Goal: Task Accomplishment & Management: Manage account settings

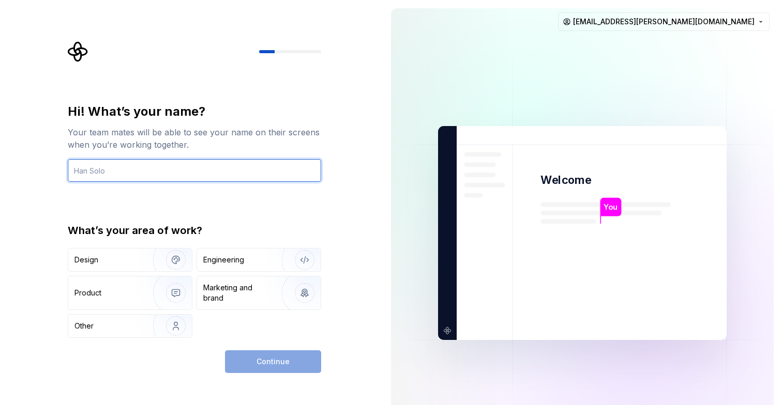
click at [178, 172] on input "text" at bounding box center [194, 170] width 253 height 23
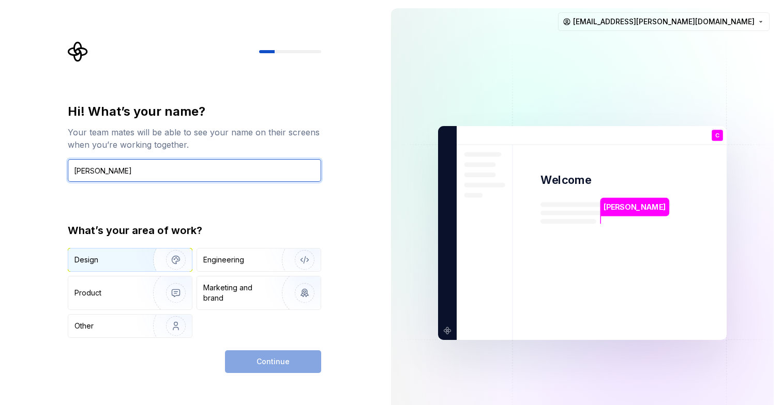
type input "[PERSON_NAME]"
click at [141, 268] on img "button" at bounding box center [169, 259] width 66 height 69
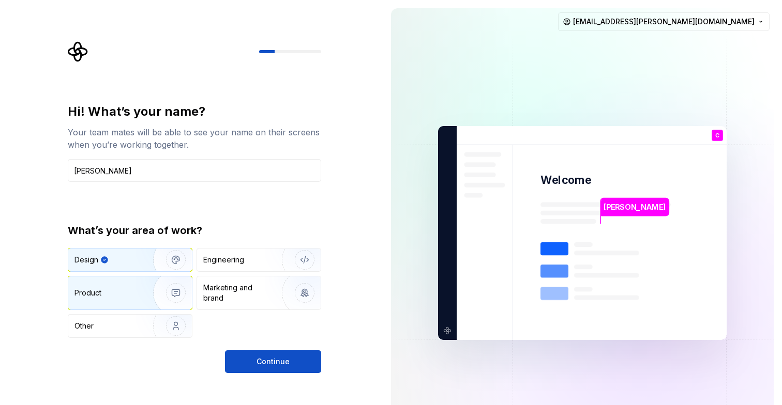
click at [118, 300] on div "Product" at bounding box center [130, 293] width 124 height 33
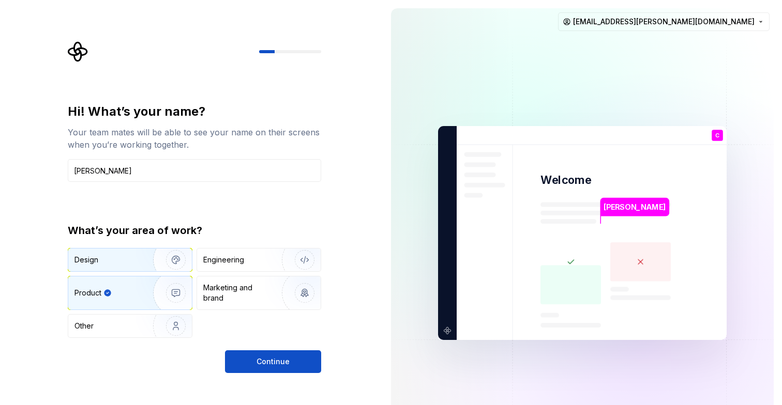
click at [116, 268] on div "Design" at bounding box center [130, 260] width 124 height 23
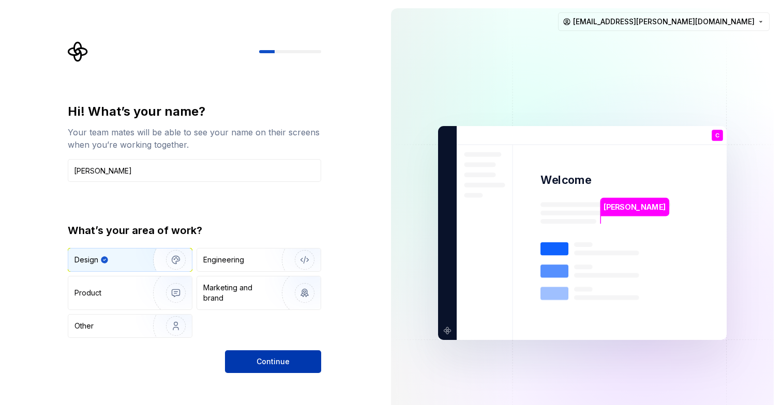
click at [291, 361] on button "Continue" at bounding box center [273, 361] width 96 height 23
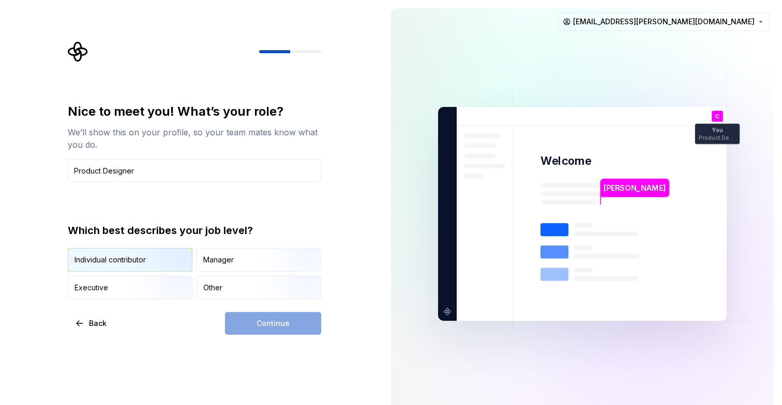
type input "Product Designer"
click at [134, 250] on img "button" at bounding box center [167, 272] width 66 height 69
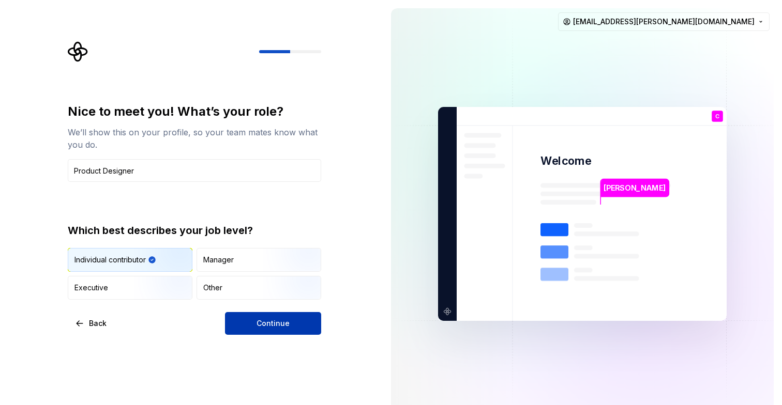
click at [270, 321] on span "Continue" at bounding box center [272, 323] width 33 height 10
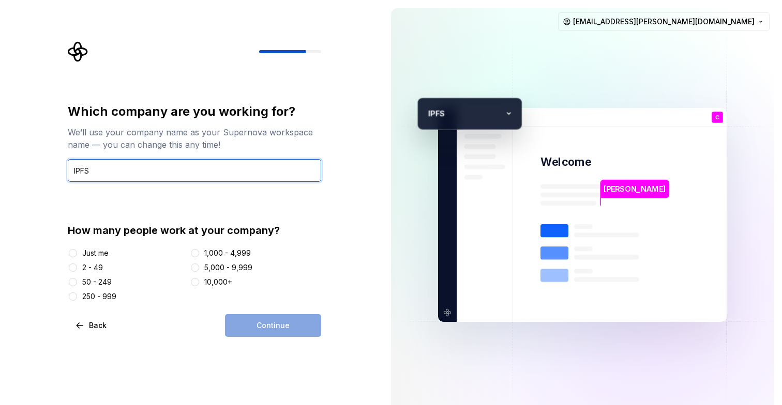
type input "IPFS"
click at [113, 281] on div "50 - 249" at bounding box center [127, 282] width 118 height 10
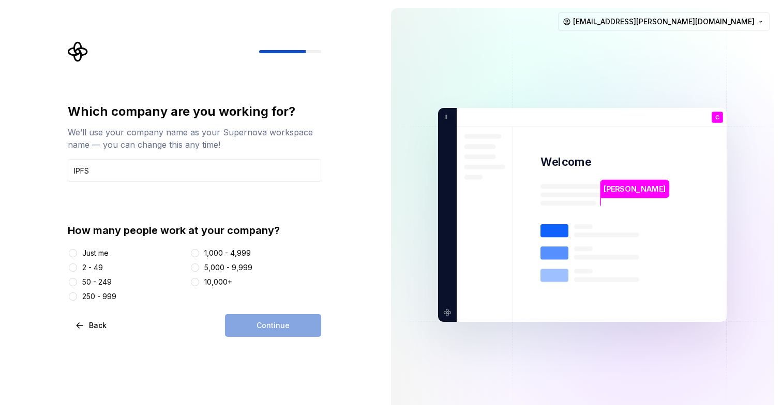
click at [109, 282] on div "50 - 249" at bounding box center [96, 282] width 29 height 10
click at [77, 282] on button "50 - 249" at bounding box center [73, 282] width 8 height 8
click at [250, 334] on button "Continue" at bounding box center [273, 325] width 96 height 23
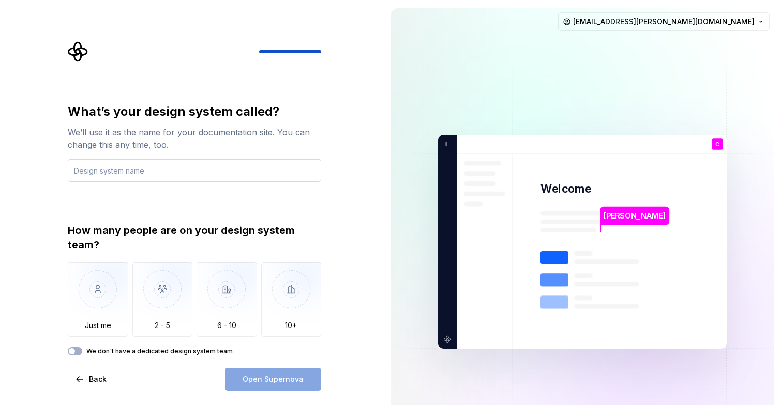
click at [174, 171] on input "text" at bounding box center [194, 170] width 253 height 23
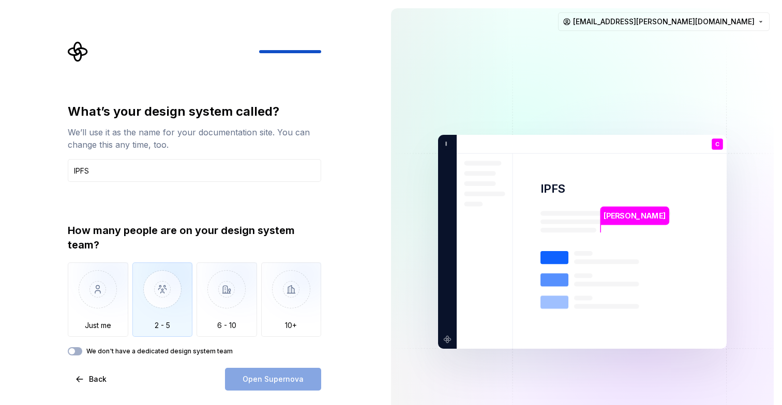
type input "IPFS"
click at [179, 296] on img "button" at bounding box center [162, 297] width 60 height 69
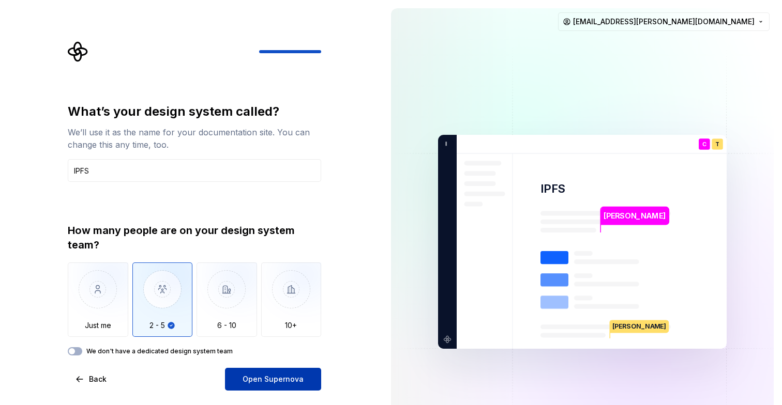
click at [263, 381] on span "Open Supernova" at bounding box center [272, 379] width 61 height 10
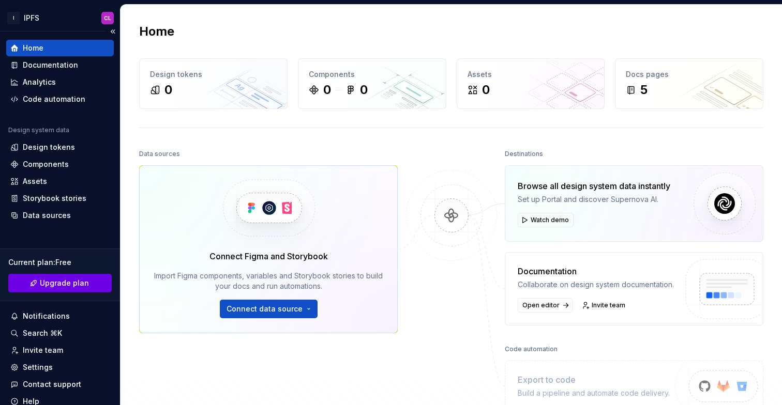
click at [93, 279] on link "Upgrade plan" at bounding box center [59, 283] width 103 height 19
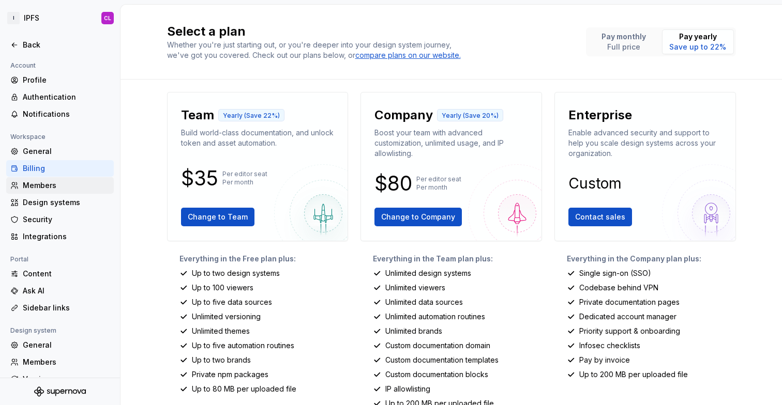
click at [65, 185] on div "Members" at bounding box center [66, 185] width 87 height 10
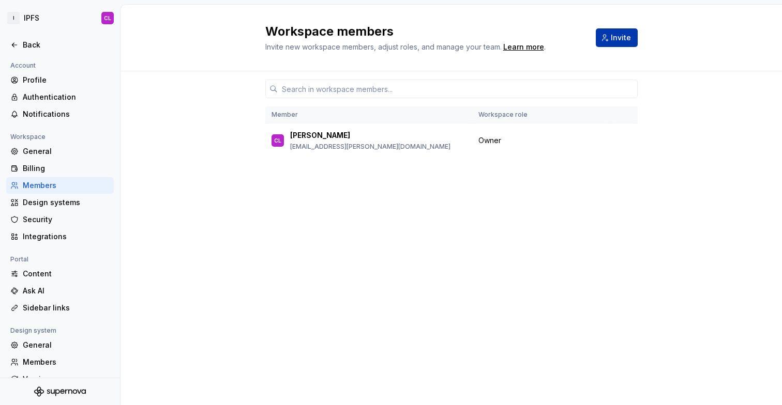
click at [625, 36] on span "Invite" at bounding box center [621, 38] width 20 height 10
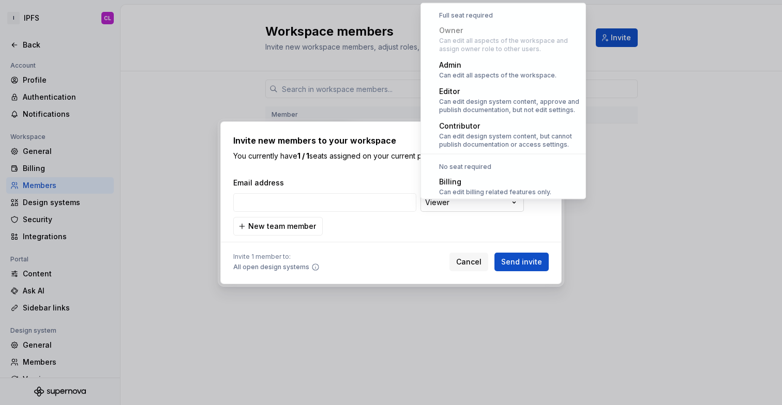
click at [471, 213] on div "**********" at bounding box center [391, 202] width 782 height 405
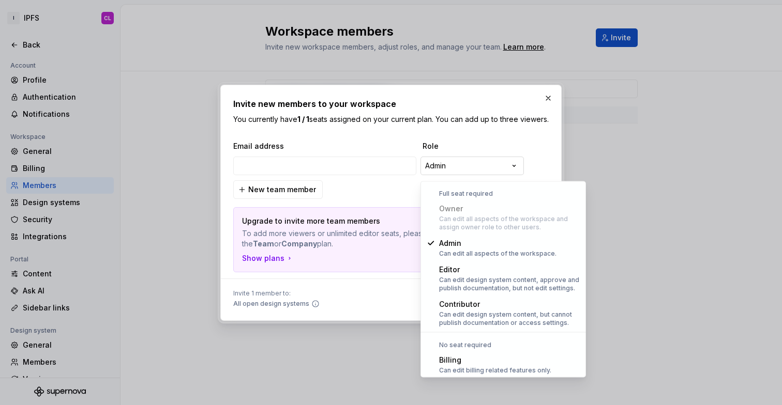
click at [508, 263] on body "**********" at bounding box center [391, 202] width 782 height 405
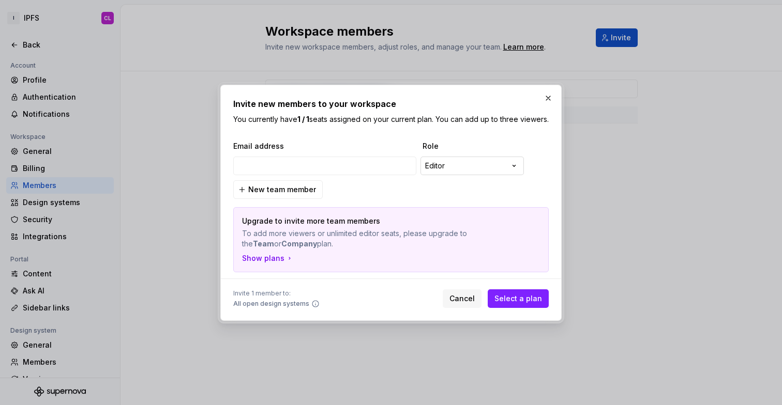
click at [487, 177] on div "**********" at bounding box center [391, 202] width 782 height 405
click at [483, 165] on div "**********" at bounding box center [391, 202] width 782 height 405
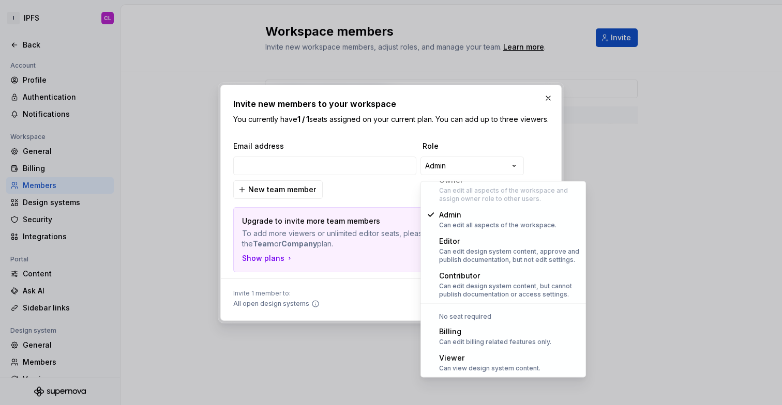
select select "******"
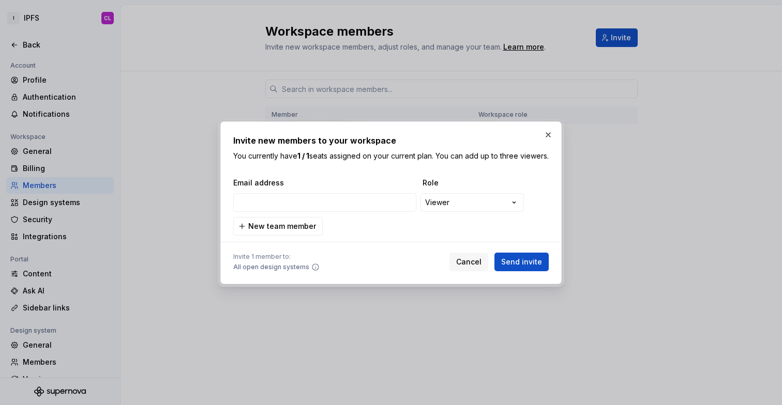
click at [339, 213] on div "**********" at bounding box center [389, 202] width 313 height 21
click at [337, 210] on input "email" at bounding box center [324, 202] width 183 height 19
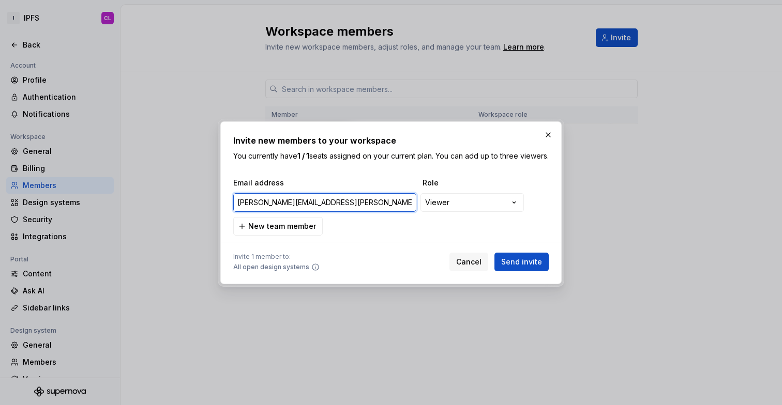
type input "[PERSON_NAME][EMAIL_ADDRESS][PERSON_NAME][DOMAIN_NAME]"
click at [492, 202] on div "**********" at bounding box center [391, 202] width 782 height 405
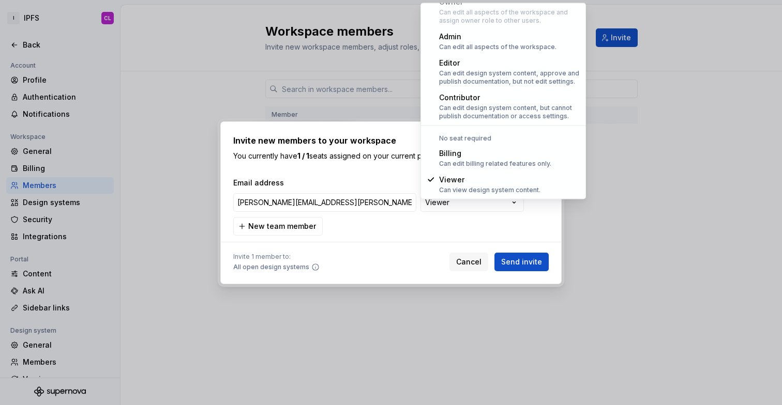
select select "*******"
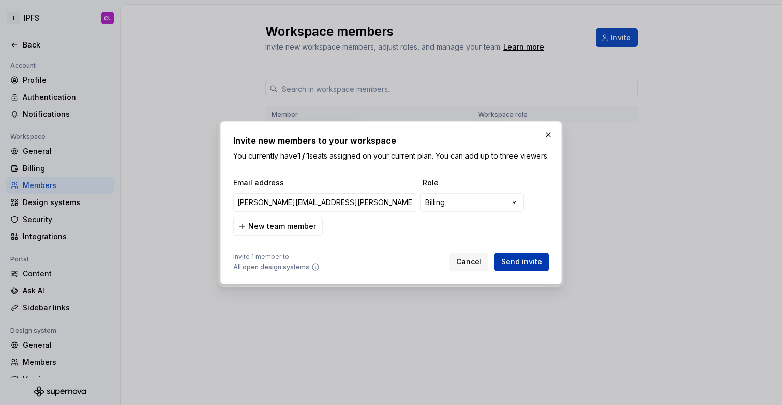
click at [533, 271] on button "Send invite" at bounding box center [521, 262] width 54 height 19
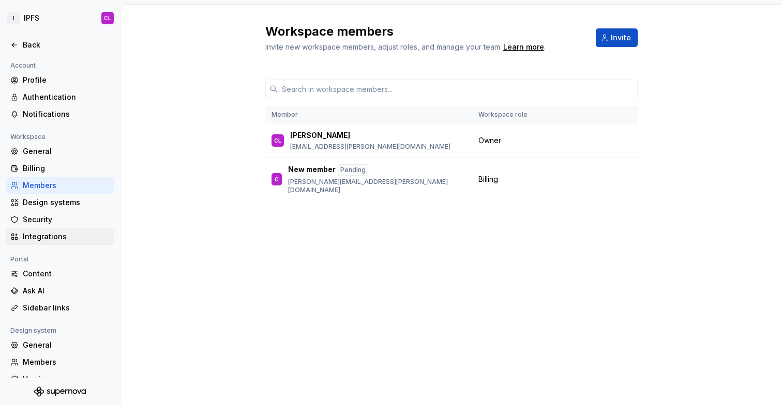
click at [62, 240] on div "Integrations" at bounding box center [66, 237] width 87 height 10
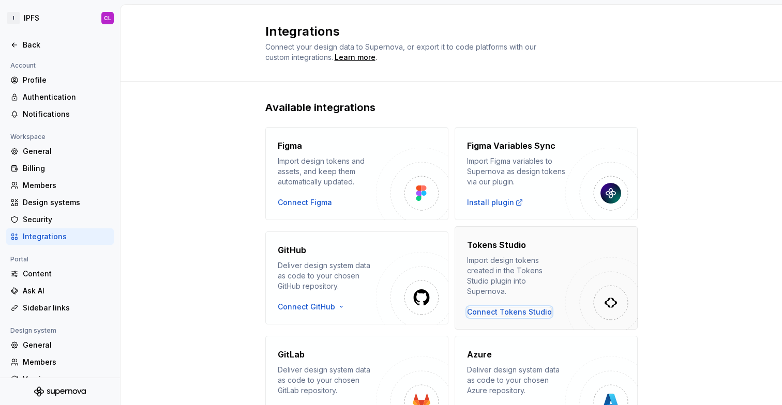
click at [533, 307] on div "Connect Tokens Studio" at bounding box center [509, 312] width 85 height 10
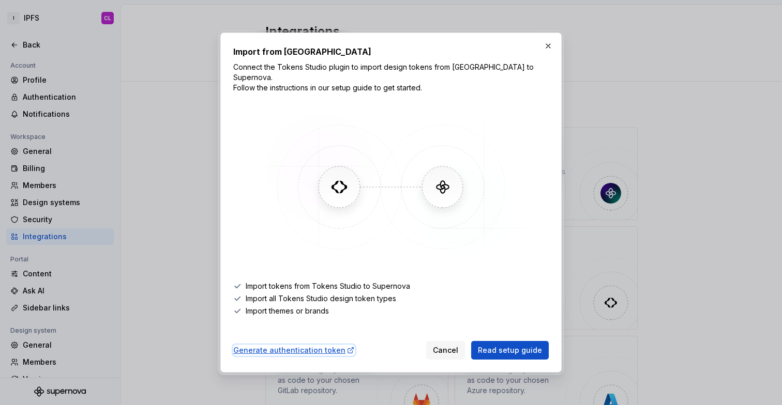
click at [319, 347] on div "Generate authentication token" at bounding box center [293, 350] width 121 height 10
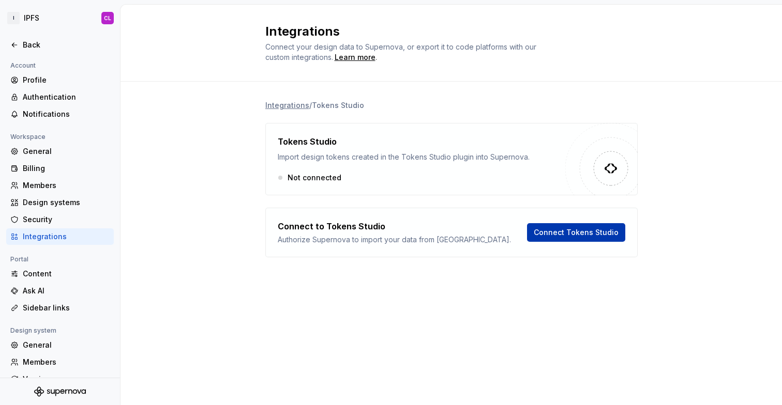
click at [575, 232] on span "Connect Tokens Studio" at bounding box center [575, 232] width 85 height 10
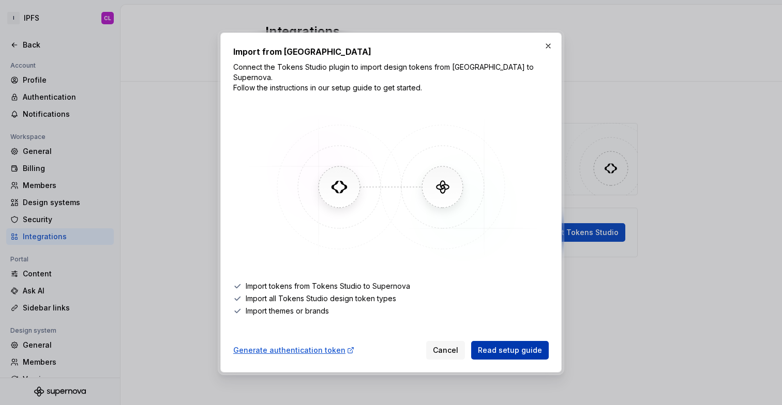
click at [511, 345] on span "Read setup guide" at bounding box center [510, 350] width 64 height 10
click at [549, 51] on button "button" at bounding box center [548, 46] width 14 height 14
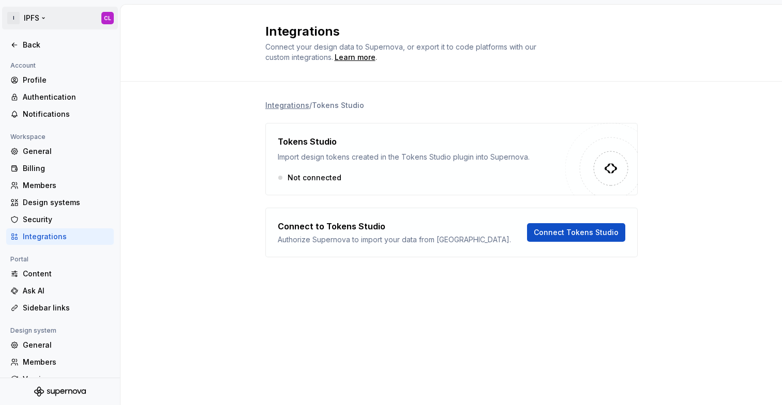
click at [19, 12] on html "I IPFS CL Back Account Profile Authentication Notifications Workspace General B…" at bounding box center [391, 202] width 782 height 405
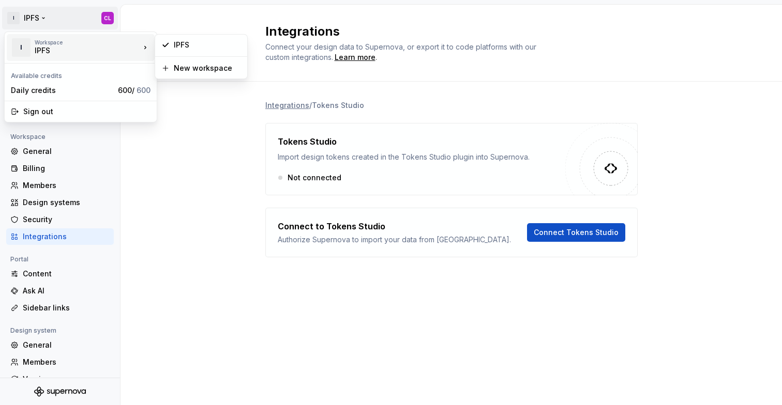
click at [71, 52] on div "IPFS" at bounding box center [79, 50] width 88 height 10
click at [13, 14] on html "I IPFS CL Back Account Profile Authentication Notifications Workspace General B…" at bounding box center [391, 202] width 782 height 405
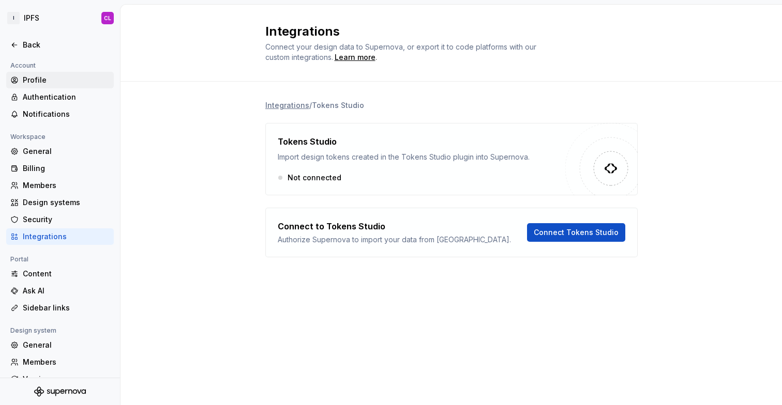
click at [47, 83] on div "Profile" at bounding box center [66, 80] width 87 height 10
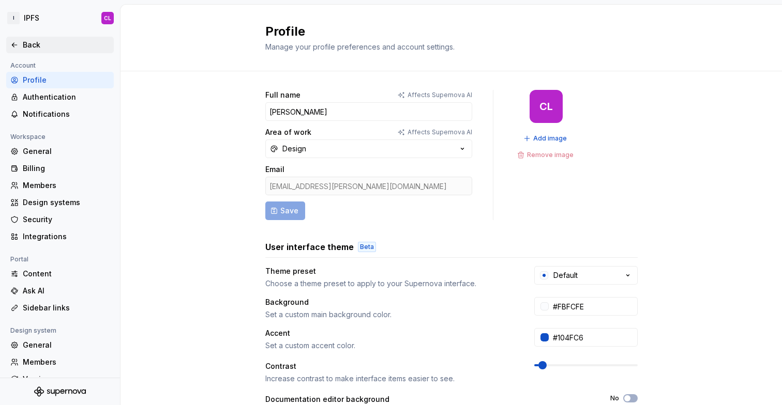
click at [24, 45] on div "Back" at bounding box center [66, 45] width 87 height 10
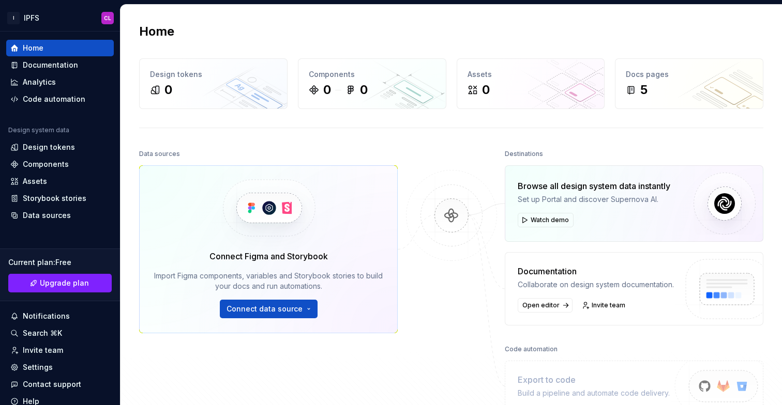
click at [24, 45] on div "Home" at bounding box center [33, 48] width 21 height 10
click at [69, 66] on div "Documentation" at bounding box center [50, 65] width 55 height 10
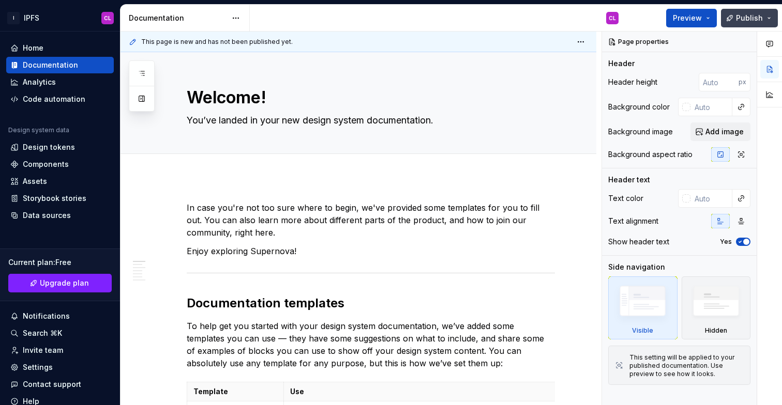
click at [745, 19] on span "Publish" at bounding box center [749, 18] width 27 height 10
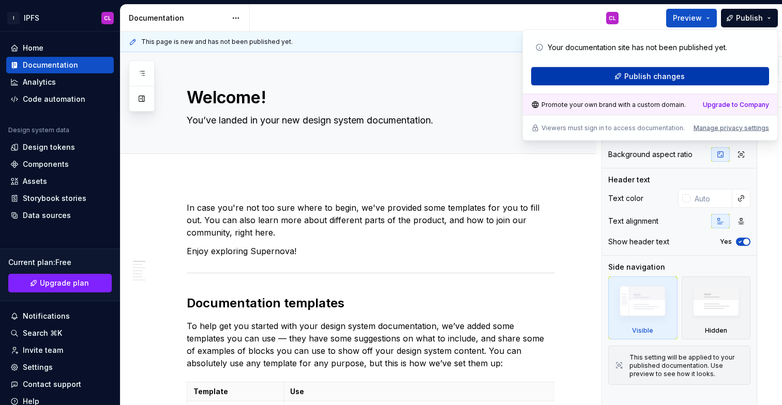
click at [642, 78] on span "Publish changes" at bounding box center [654, 76] width 60 height 10
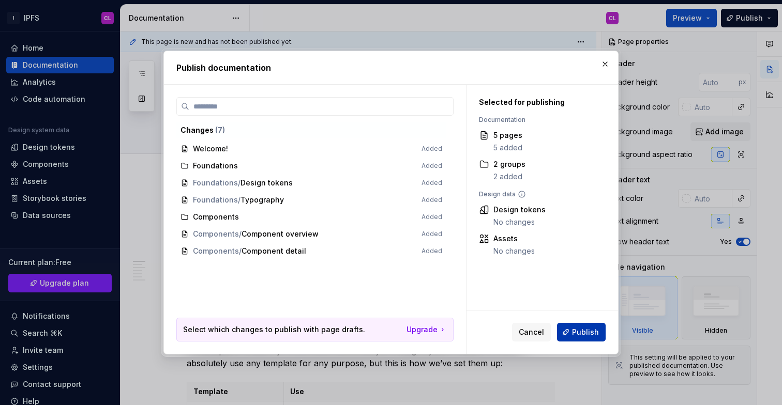
click at [584, 331] on span "Publish" at bounding box center [585, 332] width 27 height 10
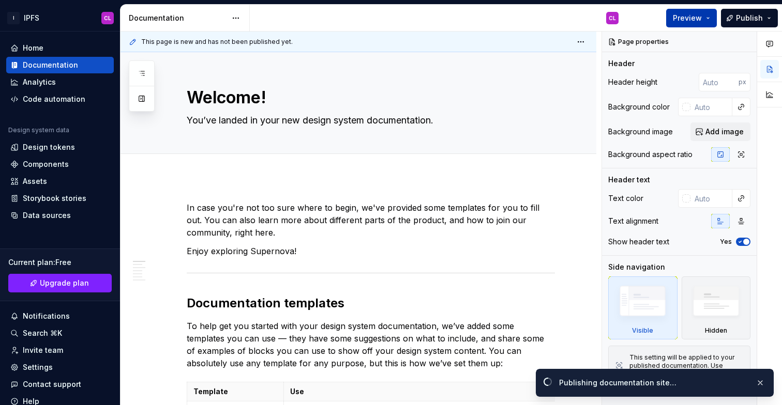
click at [708, 18] on button "Preview" at bounding box center [691, 18] width 51 height 19
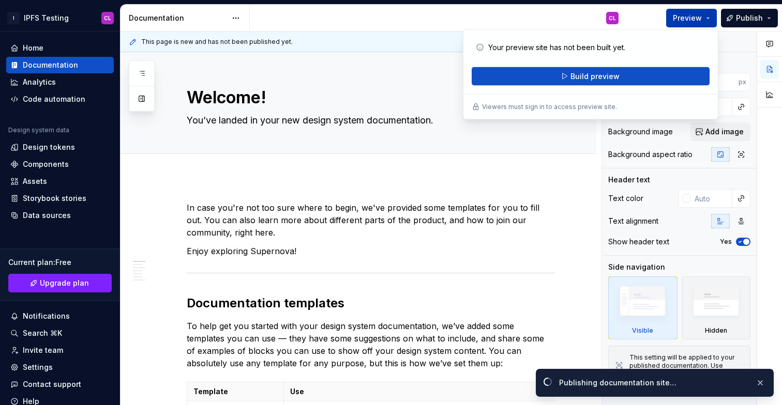
click at [708, 18] on button "Preview" at bounding box center [691, 18] width 51 height 19
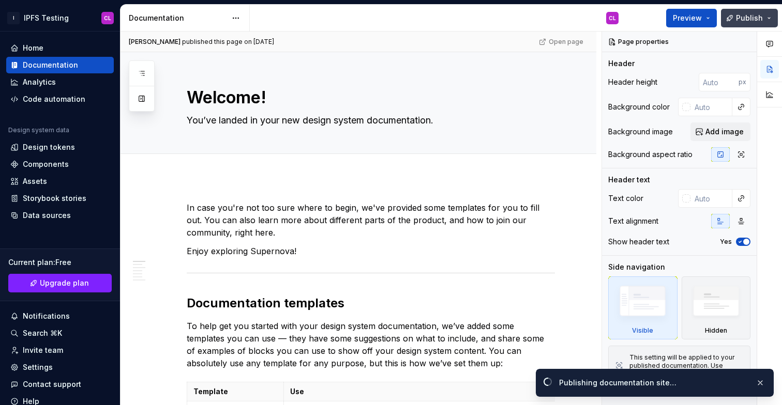
click at [752, 22] on span "Publish" at bounding box center [749, 18] width 27 height 10
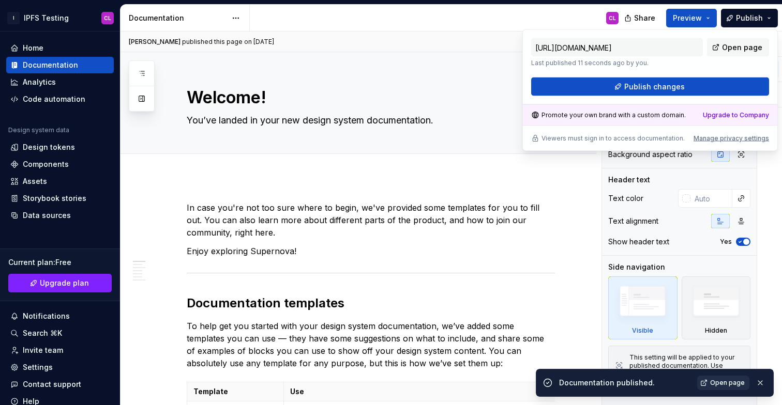
click at [722, 381] on span "Open page" at bounding box center [727, 383] width 35 height 8
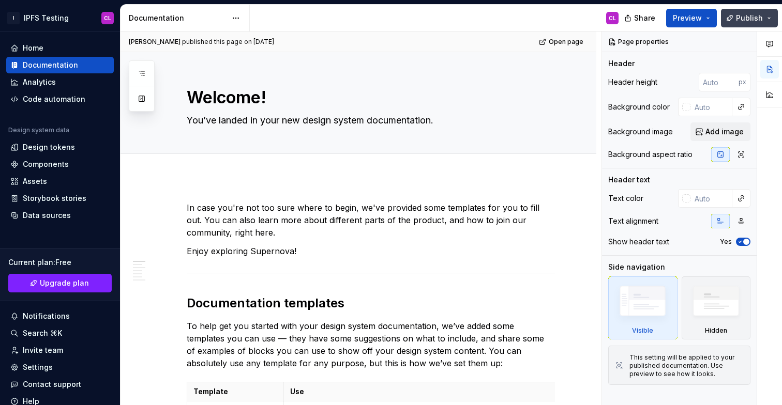
click at [760, 21] on span "Publish" at bounding box center [749, 18] width 27 height 10
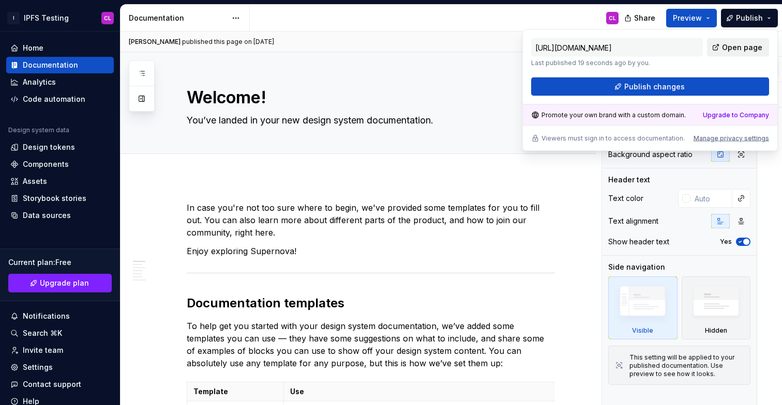
click at [751, 50] on span "Open page" at bounding box center [742, 47] width 40 height 10
type textarea "*"
click at [75, 149] on div "Design tokens" at bounding box center [59, 147] width 99 height 10
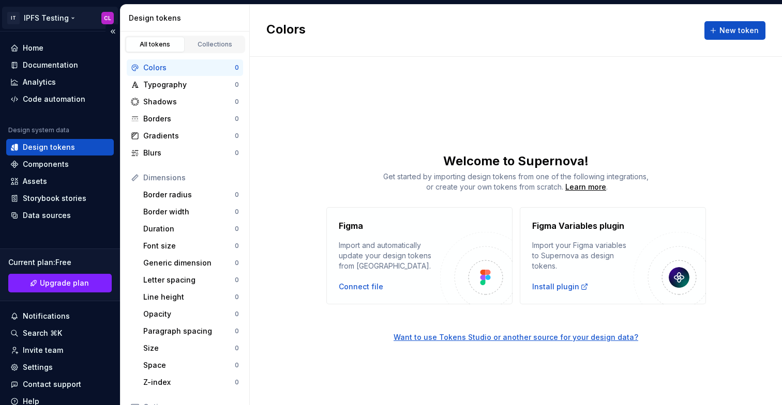
click at [106, 20] on html "IT IPFS Testing CL Home Documentation Analytics Code automation Design system d…" at bounding box center [391, 202] width 782 height 405
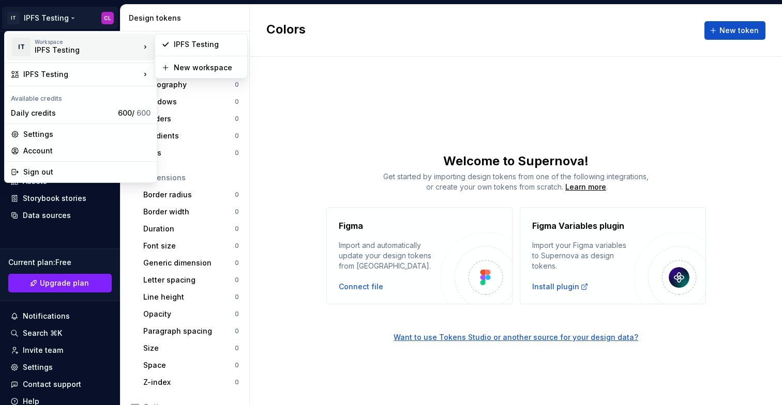
click at [109, 44] on div "Workspace" at bounding box center [87, 42] width 105 height 6
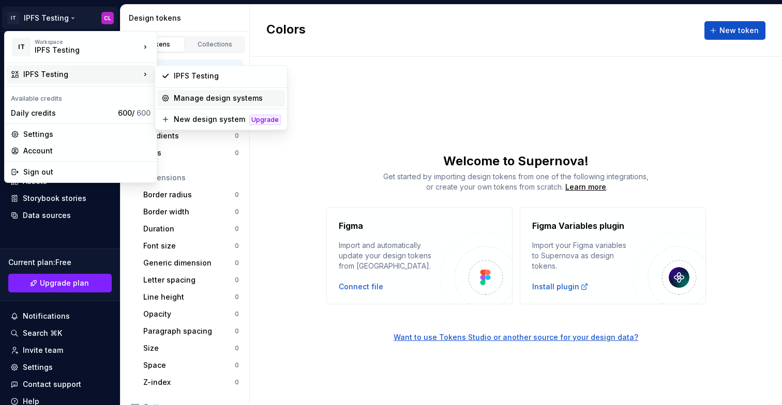
click at [199, 98] on div "Manage design systems" at bounding box center [227, 98] width 107 height 10
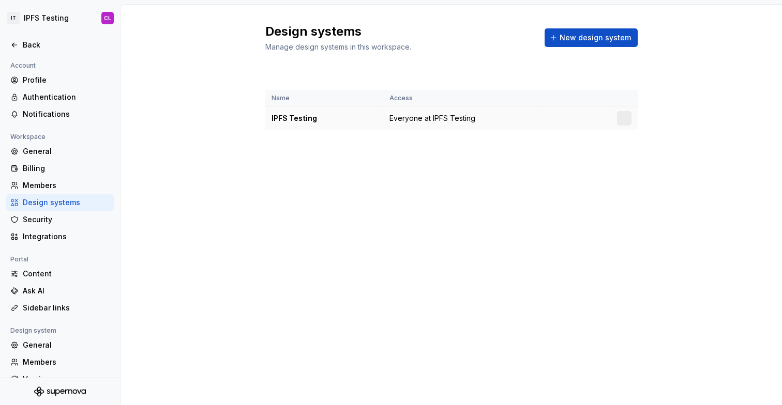
click at [312, 119] on div "IPFS Testing" at bounding box center [323, 118] width 105 height 10
click at [623, 118] on html "IT IPFS Testing CL Back Account Profile Authentication Notifications Workspace …" at bounding box center [391, 202] width 782 height 405
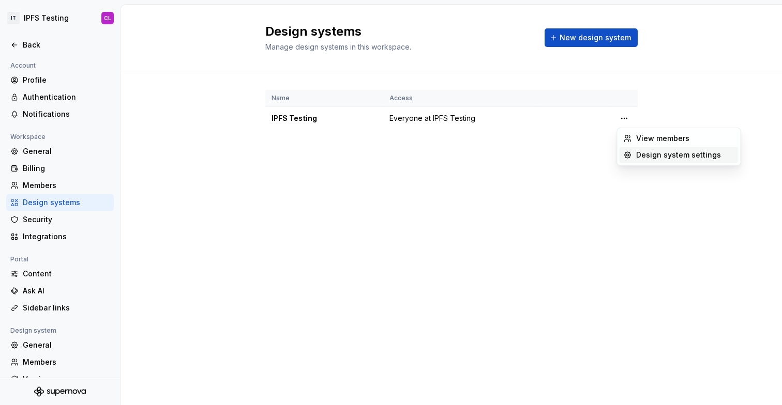
click at [644, 152] on div "Design system settings" at bounding box center [685, 155] width 98 height 10
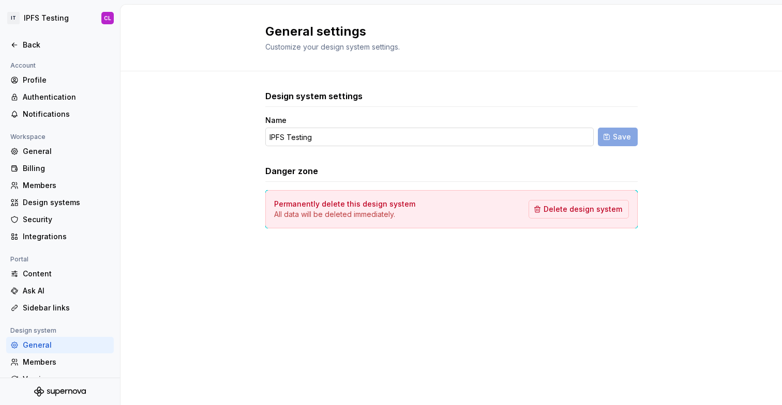
click at [379, 130] on input "IPFS Testing" at bounding box center [429, 137] width 328 height 19
click at [362, 254] on div "Design system settings Name IPFS Testing Save Danger zone Permanently delete th…" at bounding box center [451, 169] width 372 height 196
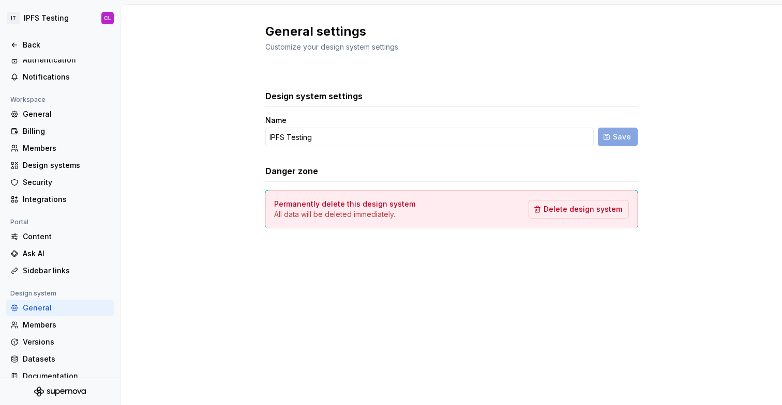
scroll to position [50, 0]
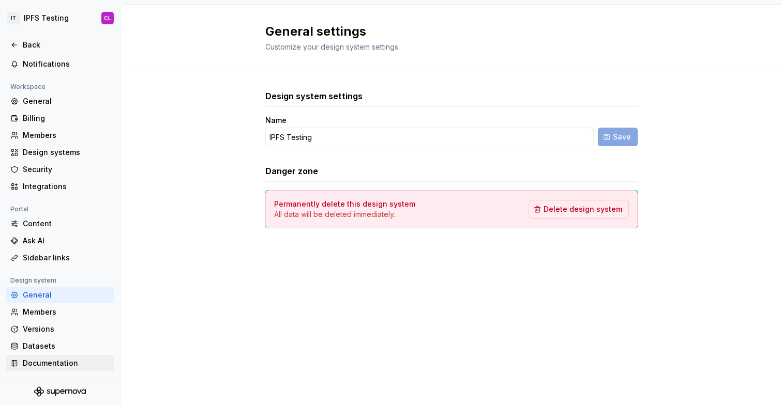
click at [58, 359] on div "Documentation" at bounding box center [66, 363] width 87 height 10
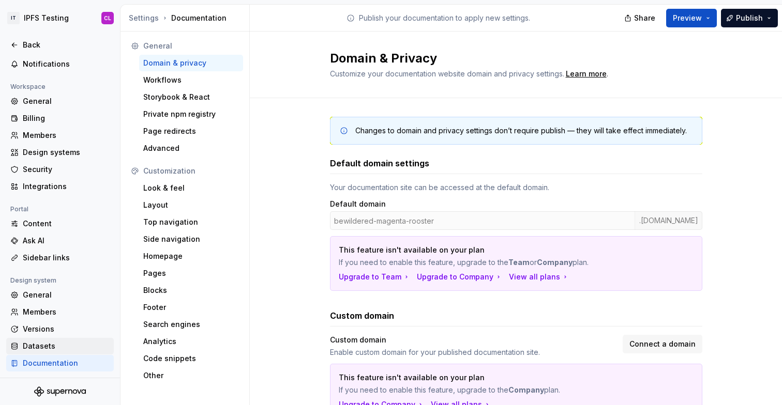
click at [58, 349] on div "Datasets" at bounding box center [66, 346] width 87 height 10
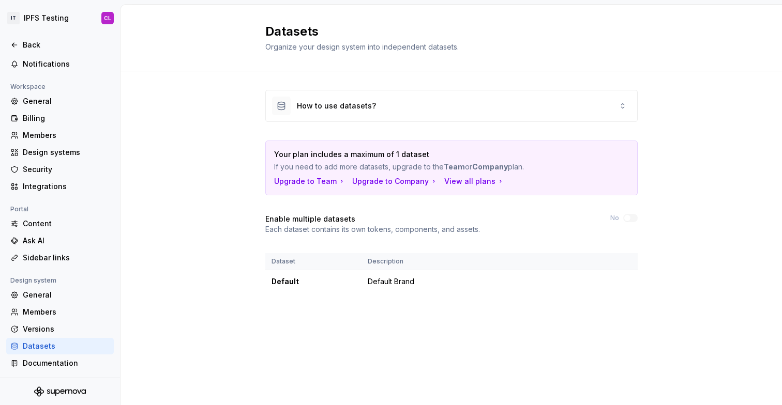
click at [58, 345] on div "Datasets" at bounding box center [66, 346] width 87 height 10
click at [58, 342] on div "Datasets" at bounding box center [66, 346] width 87 height 10
click at [55, 332] on div "Versions" at bounding box center [66, 329] width 87 height 10
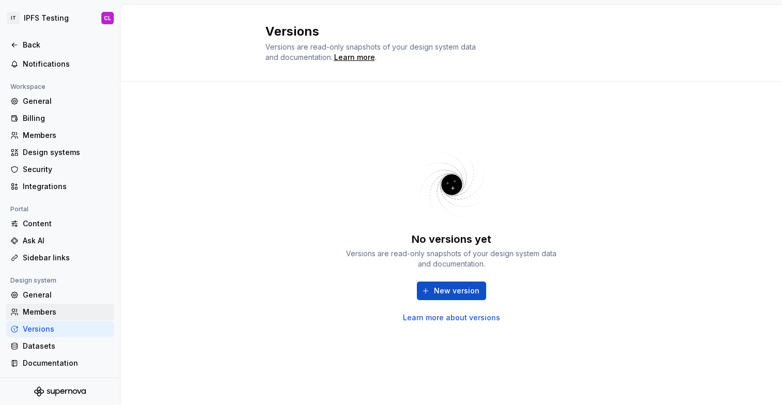
click at [57, 314] on div "Members" at bounding box center [66, 312] width 87 height 10
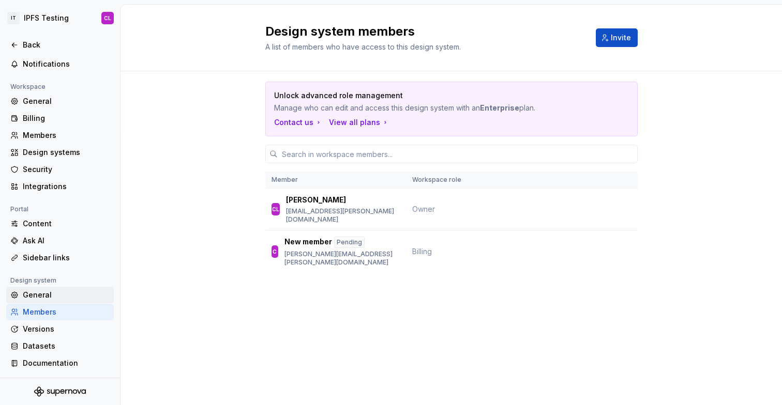
click at [60, 303] on div "General" at bounding box center [60, 295] width 108 height 17
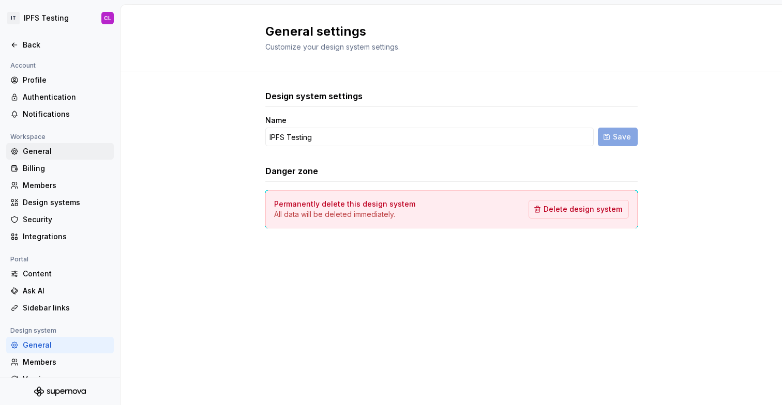
click at [87, 155] on div "General" at bounding box center [66, 151] width 87 height 10
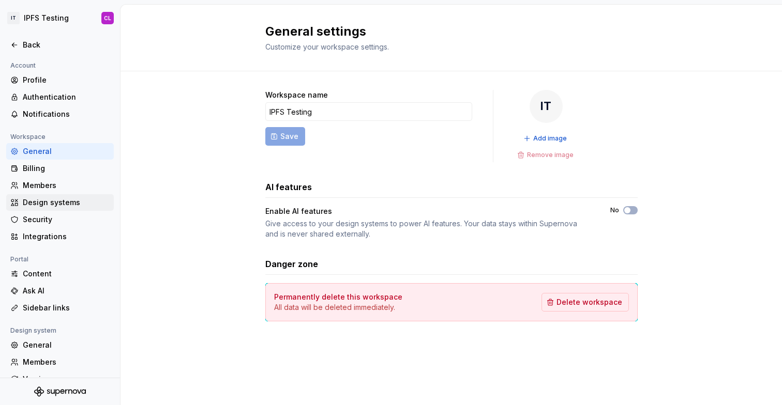
click at [81, 209] on div "Design systems" at bounding box center [60, 202] width 108 height 17
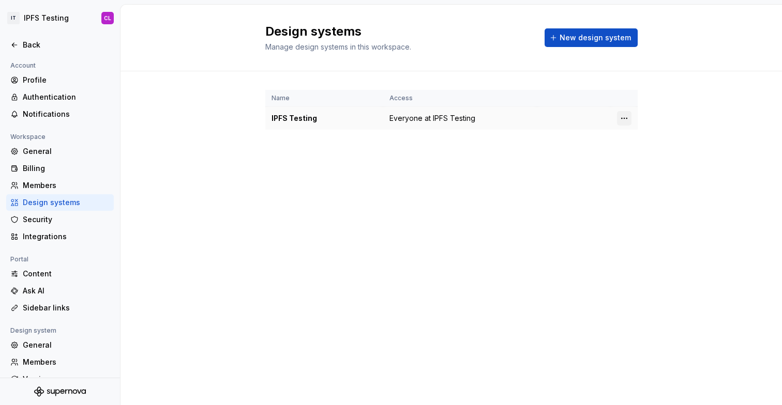
click at [628, 122] on html "IT IPFS Testing CL Back Account Profile Authentication Notifications Workspace …" at bounding box center [391, 202] width 782 height 405
click at [624, 117] on html "IT IPFS Testing CL Back Account Profile Authentication Notifications Workspace …" at bounding box center [391, 202] width 782 height 405
click at [299, 124] on td "IPFS Testing" at bounding box center [324, 118] width 118 height 23
click at [299, 120] on div "IPFS Testing" at bounding box center [323, 118] width 105 height 10
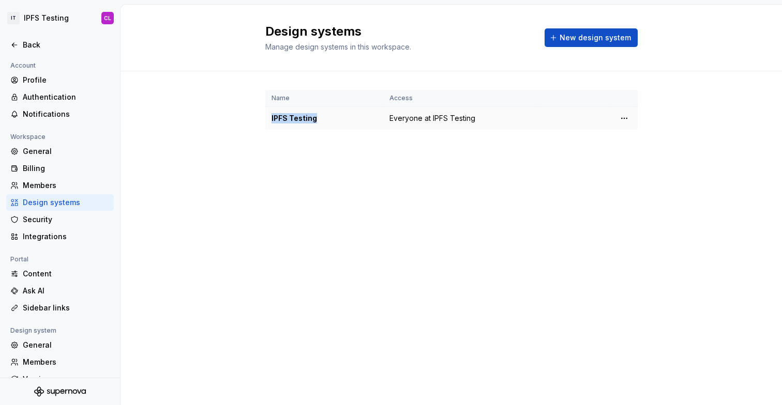
click at [299, 120] on div "IPFS Testing" at bounding box center [323, 118] width 105 height 10
click at [56, 247] on div "Account Profile Authentication Notifications Workspace General Billing Members …" at bounding box center [60, 243] width 120 height 369
click at [56, 237] on div "Integrations" at bounding box center [66, 237] width 87 height 10
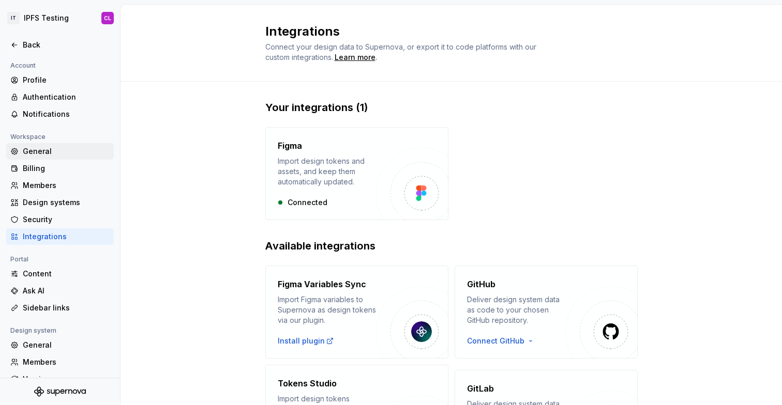
scroll to position [50, 0]
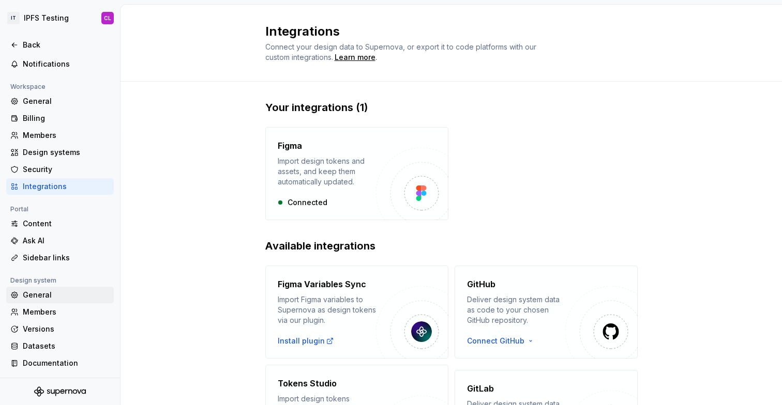
click at [80, 301] on div "General" at bounding box center [60, 295] width 108 height 17
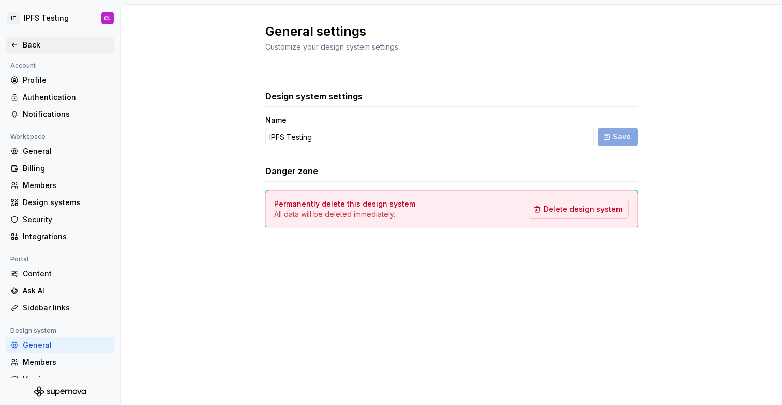
click at [32, 43] on div "Back" at bounding box center [66, 45] width 87 height 10
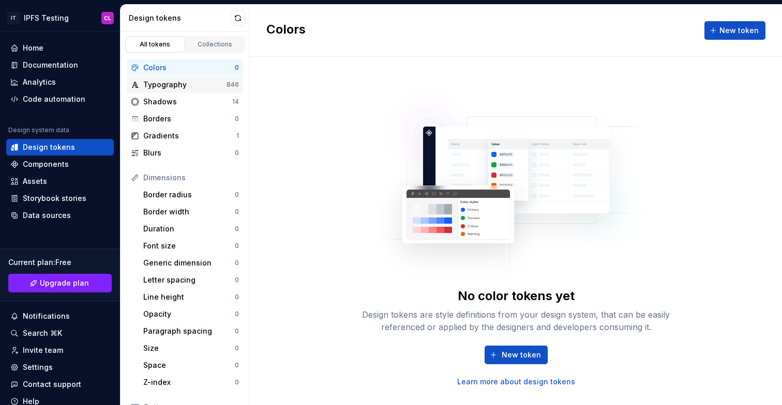
click at [180, 86] on div "Typography" at bounding box center [184, 85] width 83 height 10
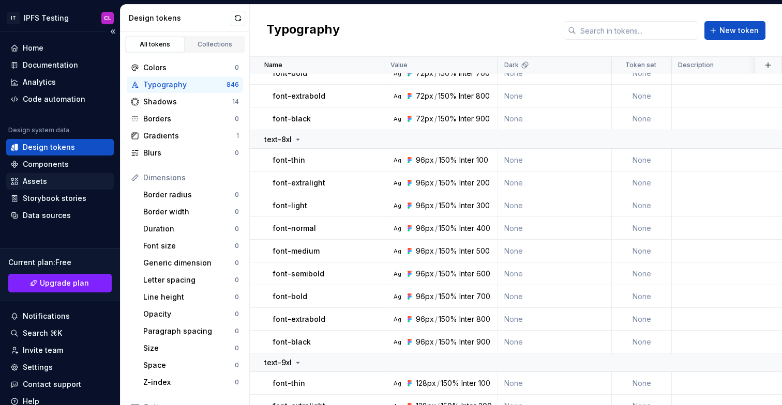
click at [39, 174] on div "Assets" at bounding box center [60, 181] width 108 height 17
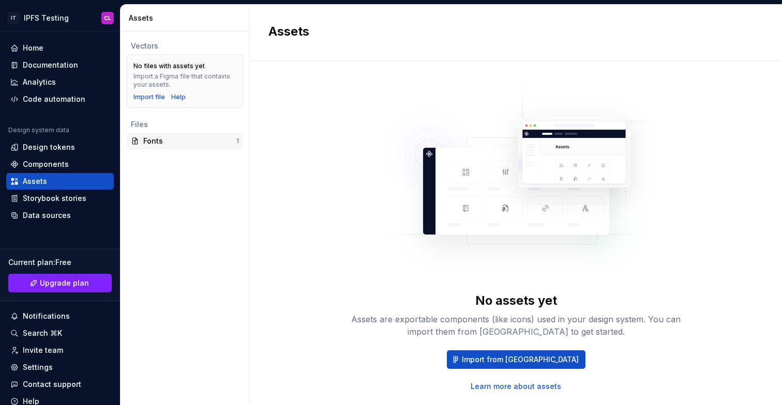
click at [188, 143] on div "Fonts" at bounding box center [189, 141] width 93 height 10
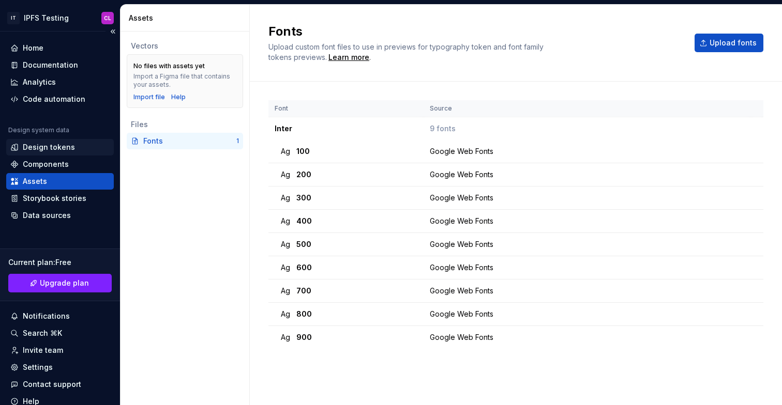
click at [46, 153] on div "Design tokens" at bounding box center [60, 147] width 108 height 17
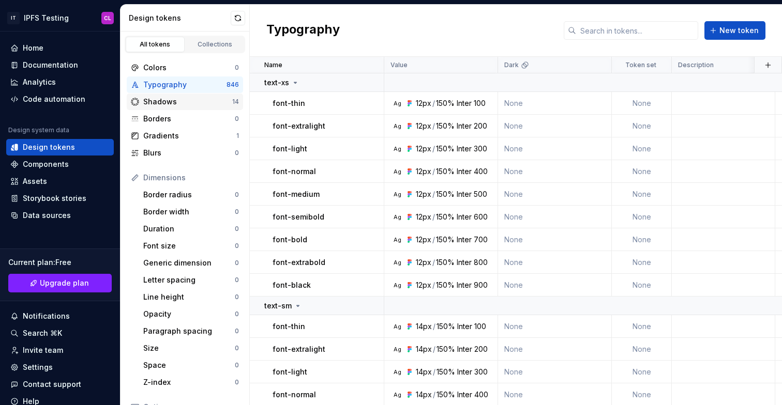
click at [188, 103] on div "Shadows" at bounding box center [187, 102] width 89 height 10
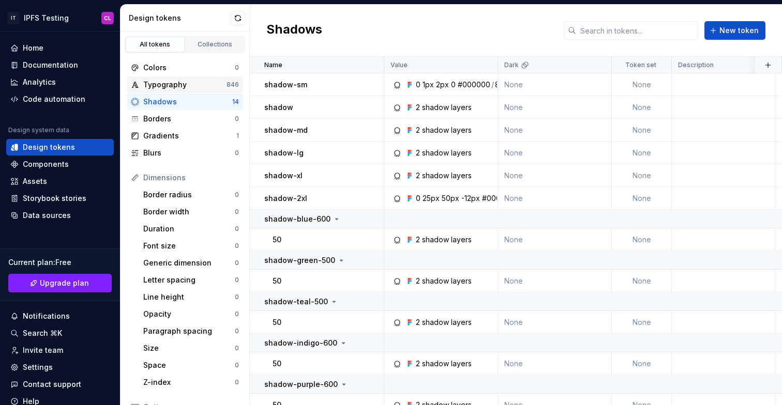
click at [196, 89] on div "Typography" at bounding box center [184, 85] width 83 height 10
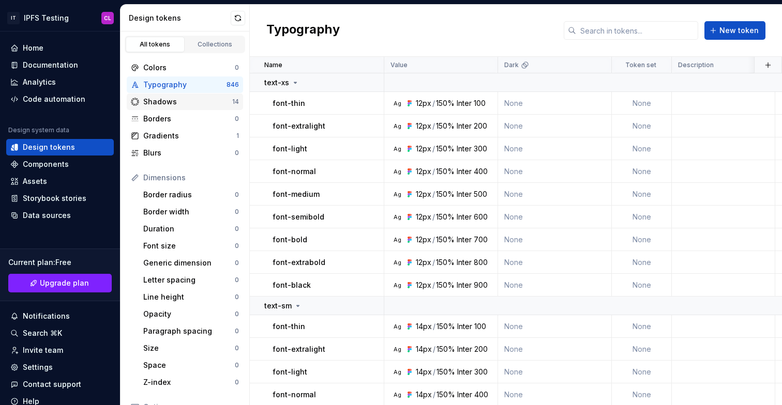
click at [171, 101] on div "Shadows" at bounding box center [187, 102] width 89 height 10
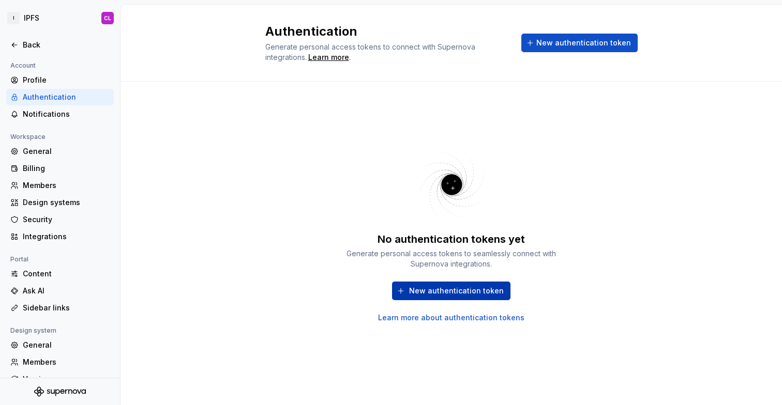
click at [478, 288] on span "New authentication token" at bounding box center [456, 291] width 95 height 10
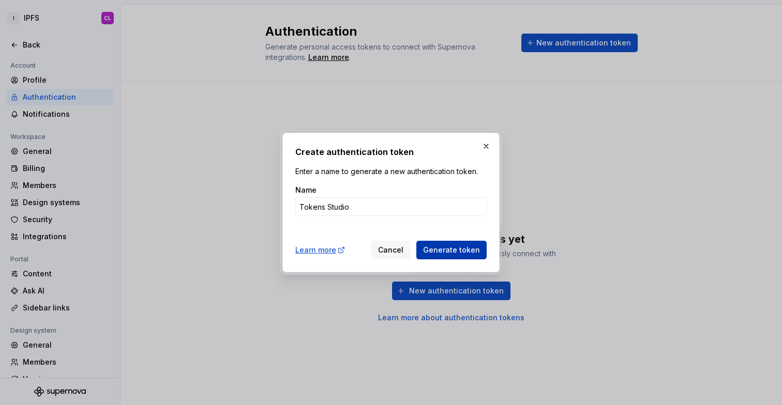
type input "Tokens Studio"
click at [475, 250] on span "Generate token" at bounding box center [451, 250] width 57 height 10
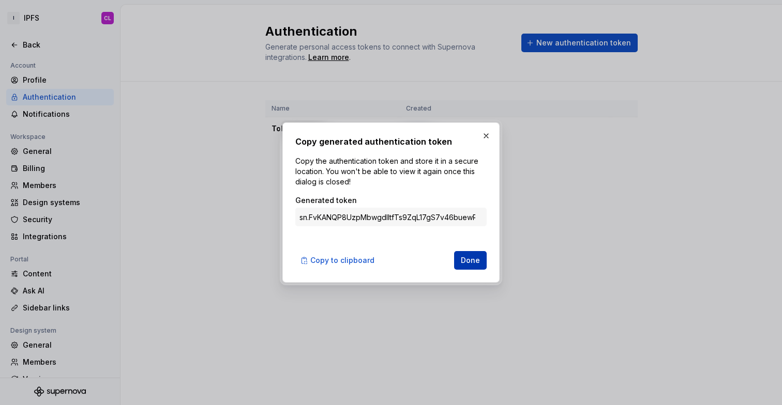
click at [468, 267] on button "Done" at bounding box center [470, 260] width 33 height 19
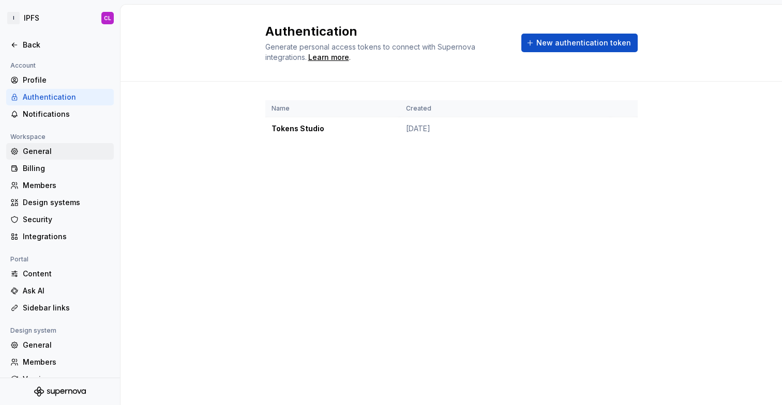
click at [80, 150] on div "General" at bounding box center [66, 151] width 87 height 10
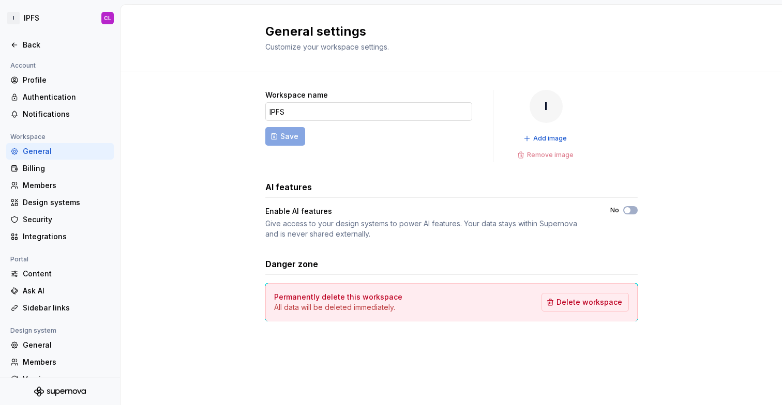
click at [403, 109] on input "IPFS" at bounding box center [368, 111] width 207 height 19
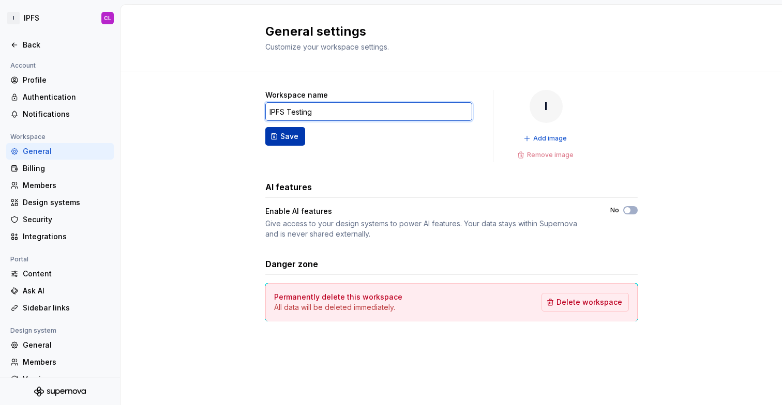
type input "IPFS Testing"
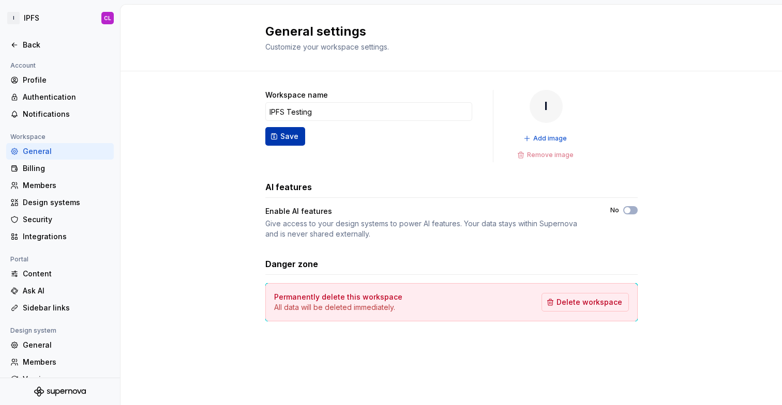
click at [285, 136] on span "Save" at bounding box center [289, 136] width 18 height 10
click at [215, 77] on div "Workspace name IPFS Testing Save IT Add image Remove image AI features Enable A…" at bounding box center [450, 215] width 661 height 289
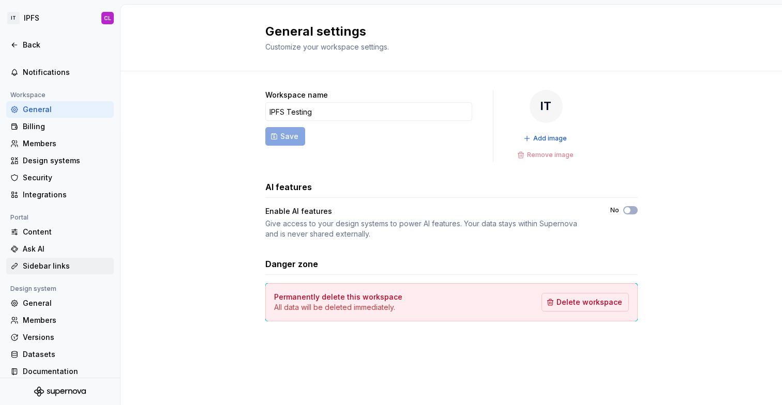
scroll to position [43, 0]
click at [50, 298] on div "General" at bounding box center [66, 302] width 87 height 10
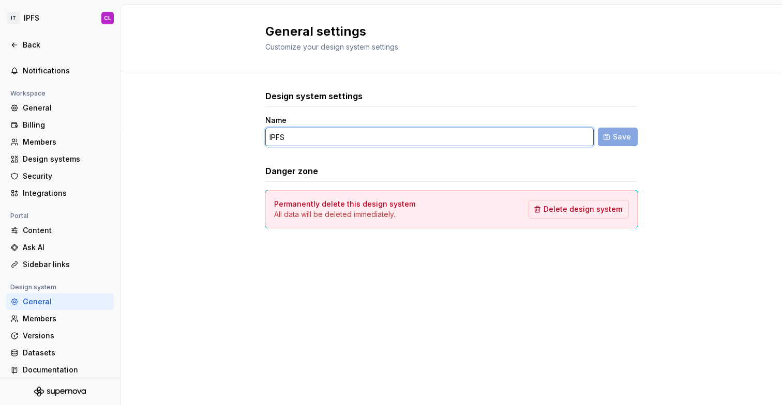
click at [309, 143] on input "IPFS" at bounding box center [429, 137] width 328 height 19
type input "IPFS Testing"
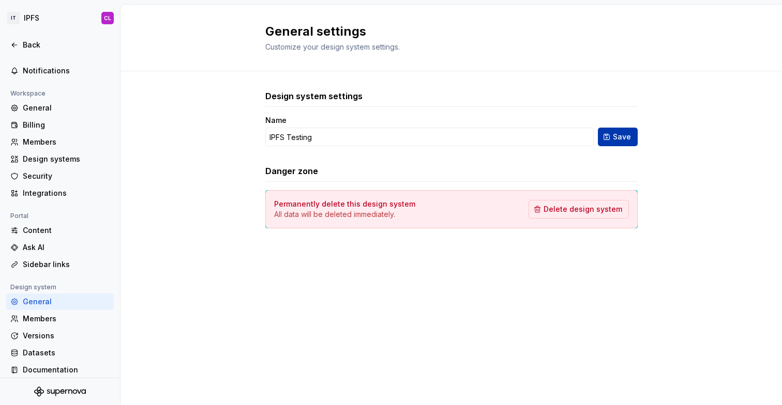
click at [611, 140] on button "Save" at bounding box center [618, 137] width 40 height 19
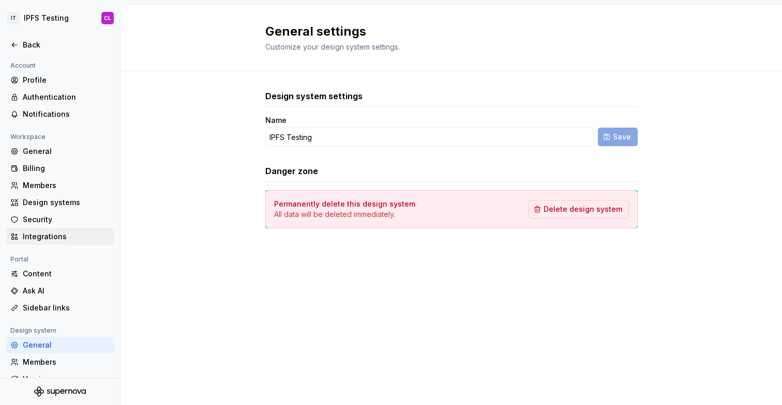
click at [75, 237] on div "Integrations" at bounding box center [66, 237] width 87 height 10
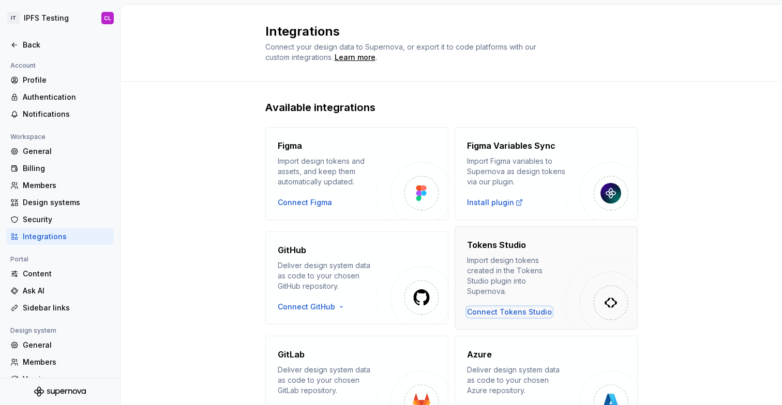
click at [525, 307] on div "Connect Tokens Studio" at bounding box center [509, 312] width 85 height 10
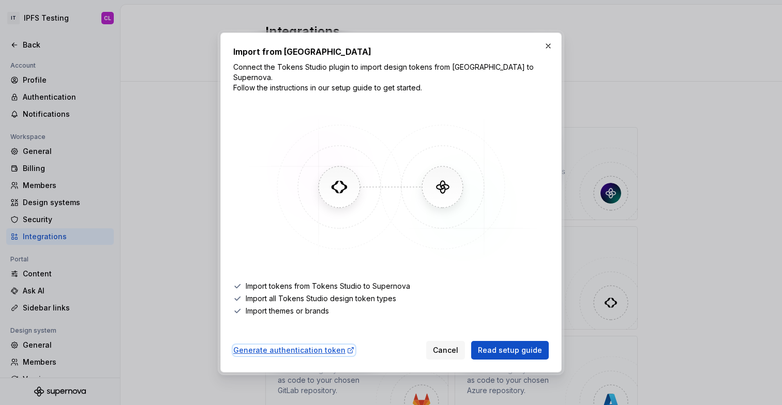
click at [321, 345] on div "Generate authentication token" at bounding box center [293, 350] width 121 height 10
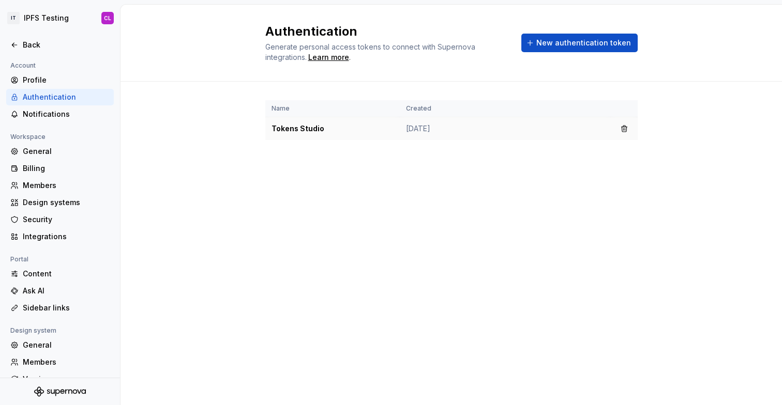
click at [306, 134] on td "Tokens Studio" at bounding box center [332, 128] width 134 height 23
click at [304, 129] on td "Tokens Studio" at bounding box center [332, 128] width 134 height 23
click at [400, 117] on td "Sep 08, 2025" at bounding box center [505, 128] width 211 height 23
click at [402, 118] on td "Sep 08, 2025" at bounding box center [505, 128] width 211 height 23
click at [625, 128] on button "button" at bounding box center [624, 128] width 14 height 14
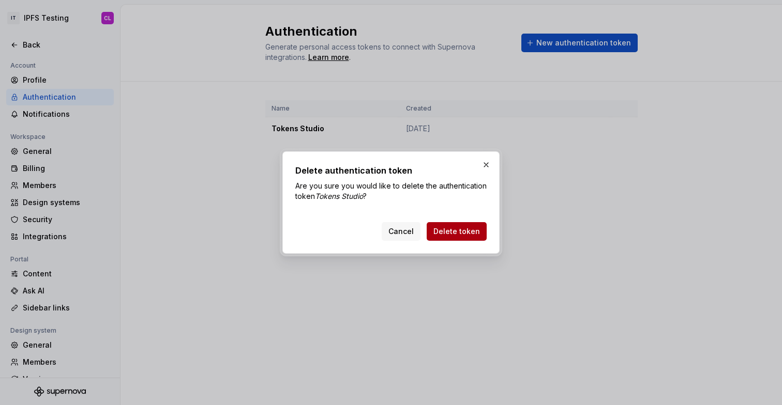
click at [454, 228] on span "Delete token" at bounding box center [456, 231] width 47 height 10
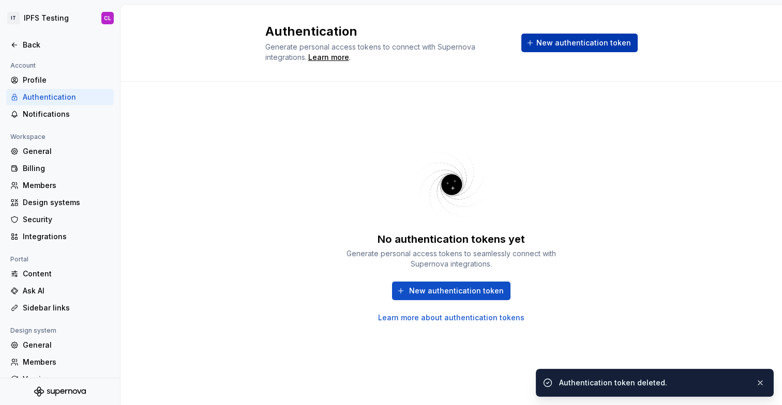
click at [586, 44] on span "New authentication token" at bounding box center [583, 43] width 95 height 10
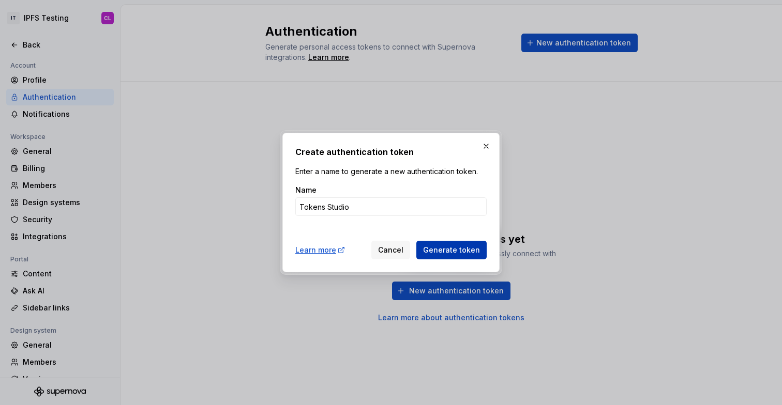
type input "Tokens Studio"
click at [461, 254] on span "Generate token" at bounding box center [451, 250] width 57 height 10
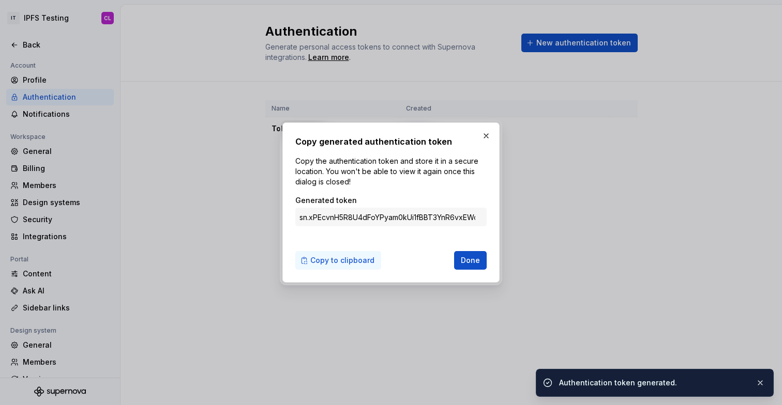
click at [314, 262] on span "Copy to clipboard" at bounding box center [342, 260] width 64 height 10
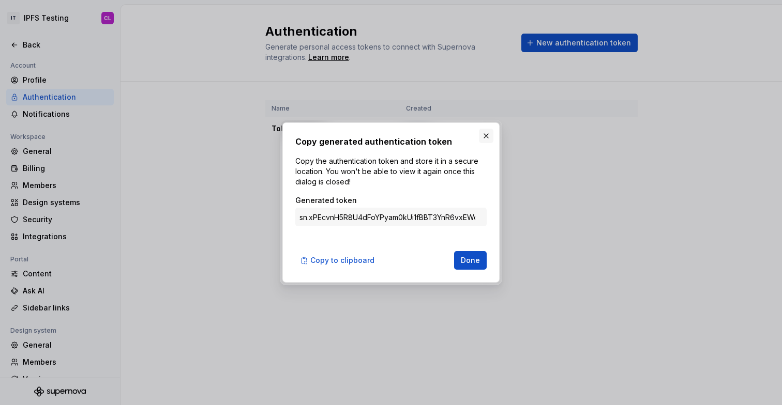
click at [486, 135] on button "button" at bounding box center [486, 136] width 14 height 14
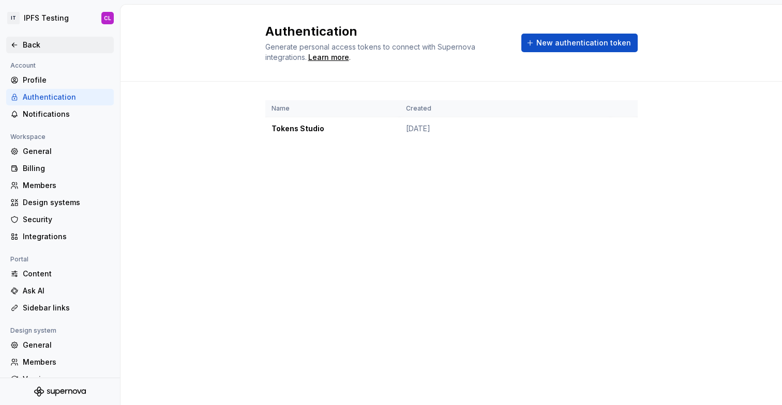
click at [35, 44] on div "Back" at bounding box center [66, 45] width 87 height 10
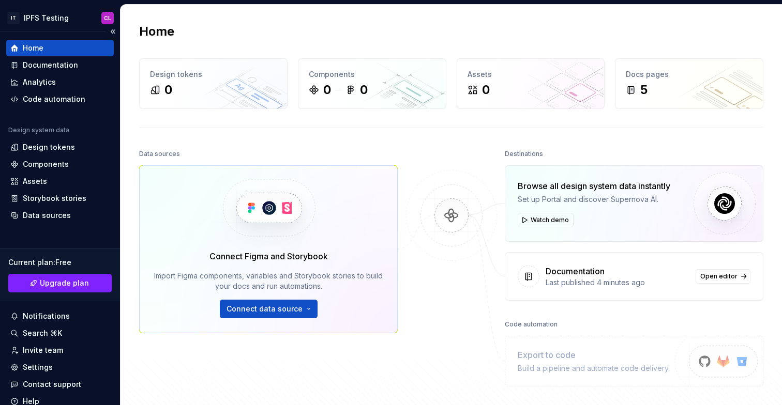
click at [64, 49] on div "Home" at bounding box center [59, 48] width 99 height 10
click at [77, 146] on div "Design tokens" at bounding box center [59, 147] width 99 height 10
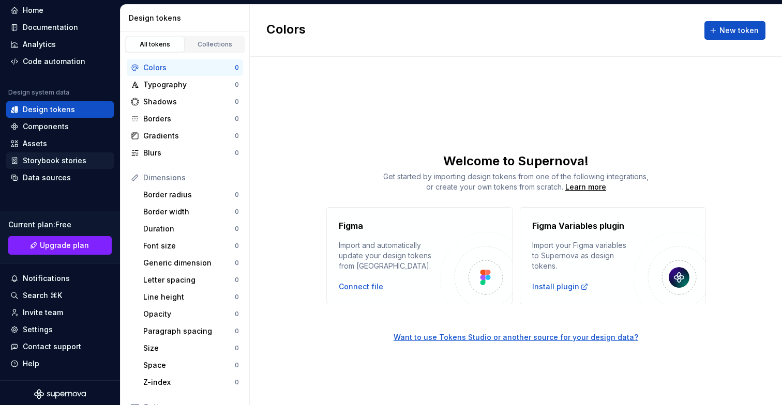
scroll to position [40, 0]
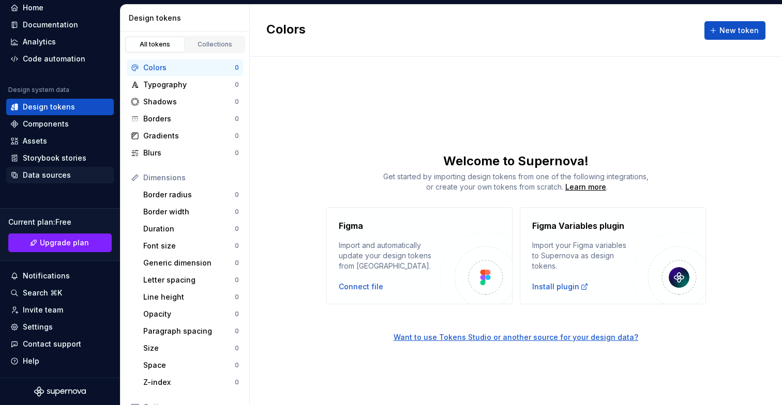
click at [66, 171] on div "Data sources" at bounding box center [47, 175] width 48 height 10
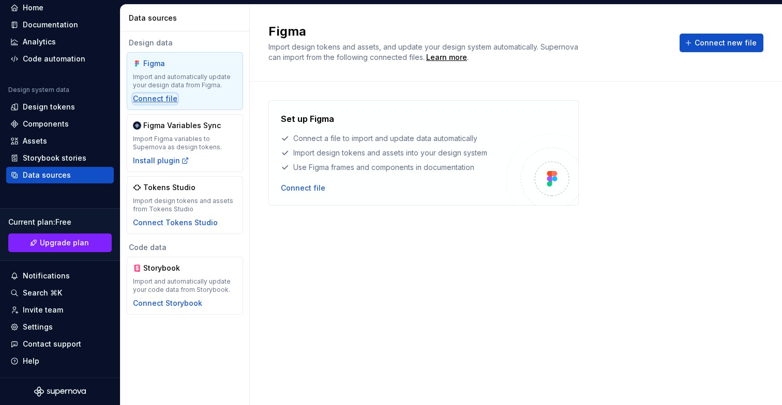
click at [166, 101] on div "Connect file" at bounding box center [155, 99] width 44 height 10
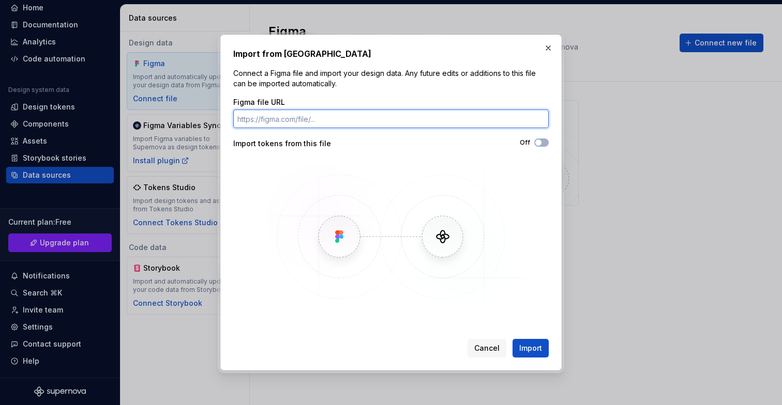
paste input "https://www.figma.com/design/YsxIdbHjKXtsj81bLMmHhT/Flowbite-Component-Library-…"
type input "https://www.figma.com/design/YsxIdbHjKXtsj81bLMmHhT/Flowbite-Component-Library-…"
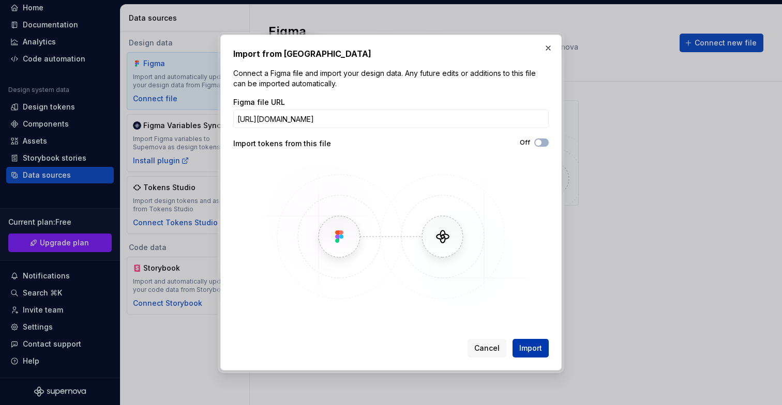
scroll to position [0, 0]
click at [523, 349] on span "Import" at bounding box center [530, 348] width 23 height 10
click at [544, 143] on button "Off" at bounding box center [541, 143] width 14 height 8
click at [546, 146] on button "On" at bounding box center [541, 143] width 14 height 8
click at [545, 145] on button "Off" at bounding box center [541, 143] width 14 height 8
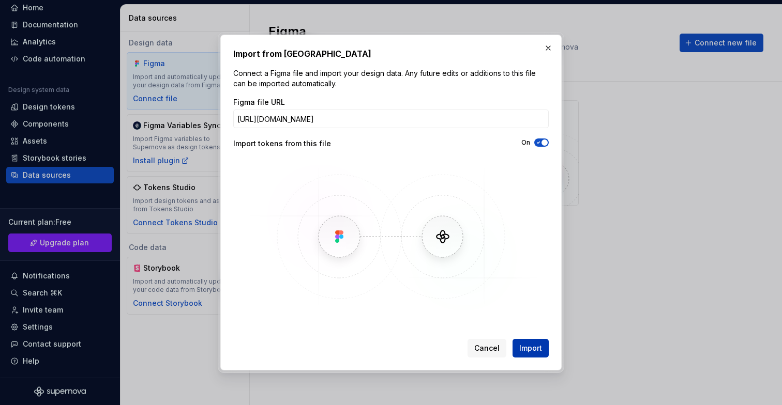
click at [532, 349] on span "Import" at bounding box center [530, 348] width 23 height 10
